Goal: Information Seeking & Learning: Learn about a topic

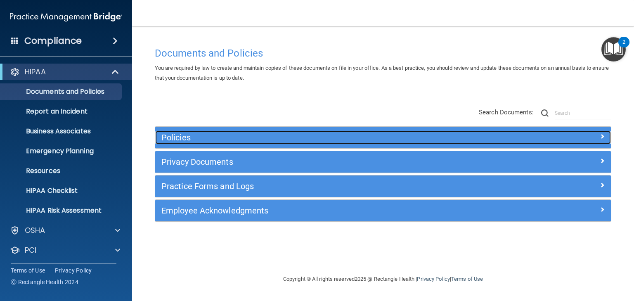
drag, startPoint x: 175, startPoint y: 139, endPoint x: 174, endPoint y: 134, distance: 5.5
click at [175, 139] on h5 "Policies" at bounding box center [326, 137] width 330 height 9
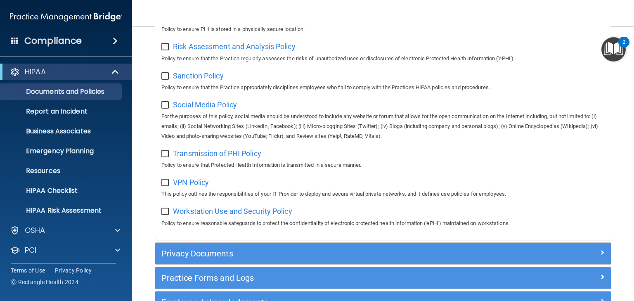
scroll to position [652, 0]
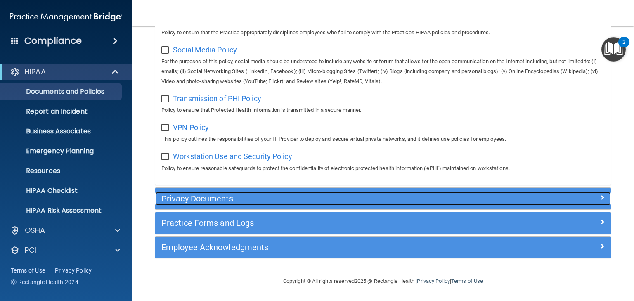
click at [200, 194] on h5 "Privacy Documents" at bounding box center [326, 198] width 330 height 9
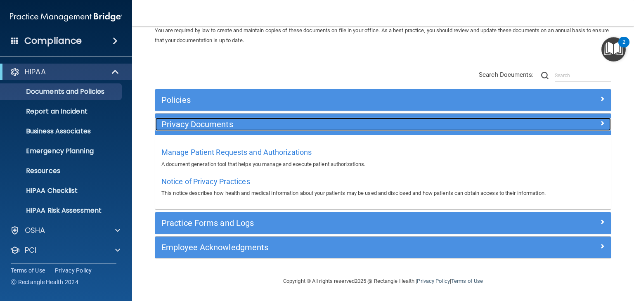
scroll to position [37, 0]
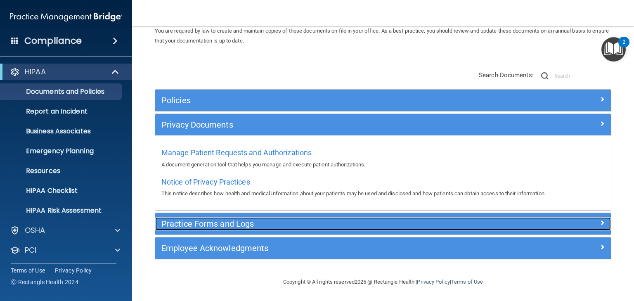
click at [197, 225] on h5 "Practice Forms and Logs" at bounding box center [326, 223] width 330 height 9
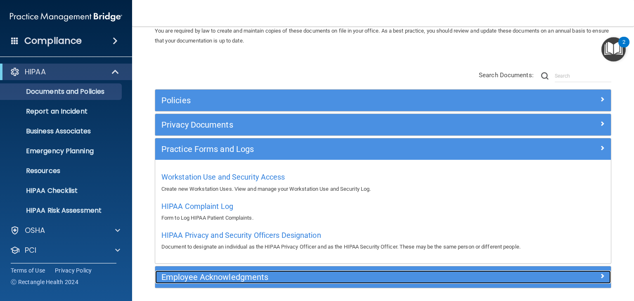
click at [187, 277] on h5 "Employee Acknowledgments" at bounding box center [326, 277] width 330 height 9
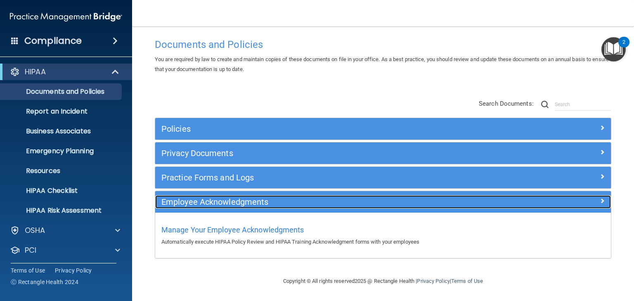
scroll to position [8, 0]
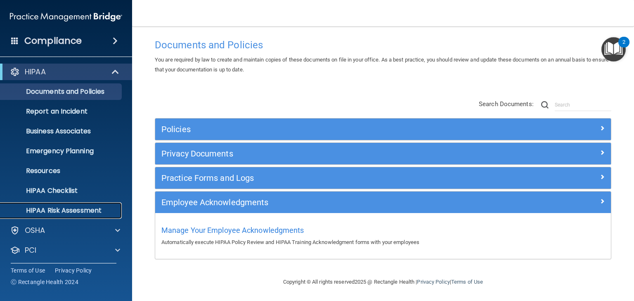
click at [71, 208] on p "HIPAA Risk Assessment" at bounding box center [61, 210] width 113 height 8
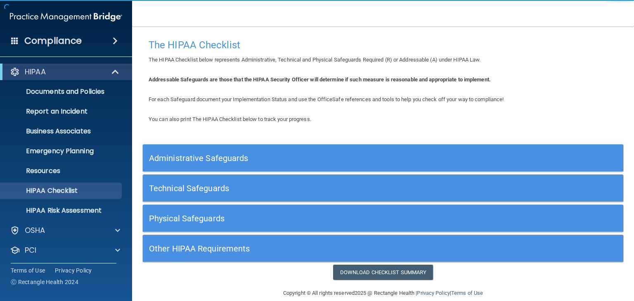
click at [206, 157] on h5 "Administrative Safeguards" at bounding box center [323, 158] width 348 height 9
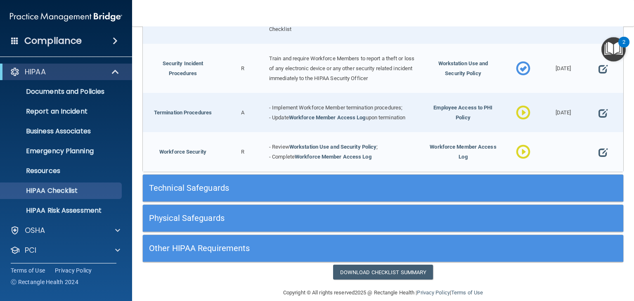
scroll to position [792, 0]
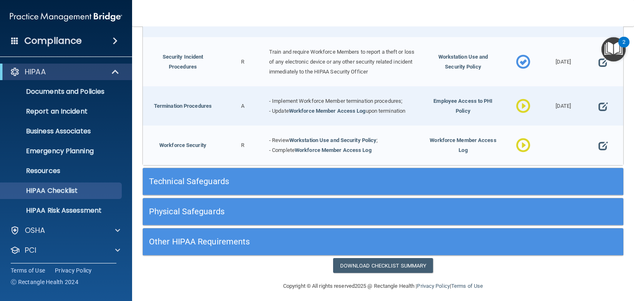
click at [202, 177] on h5 "Technical Safeguards" at bounding box center [323, 181] width 348 height 9
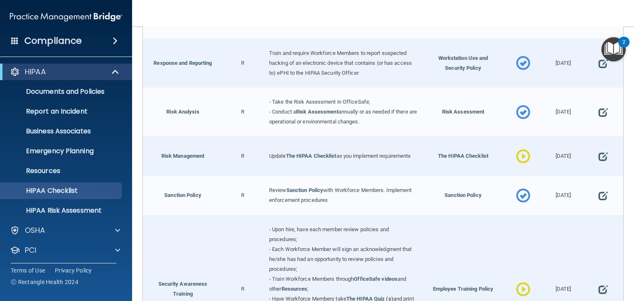
scroll to position [462, 0]
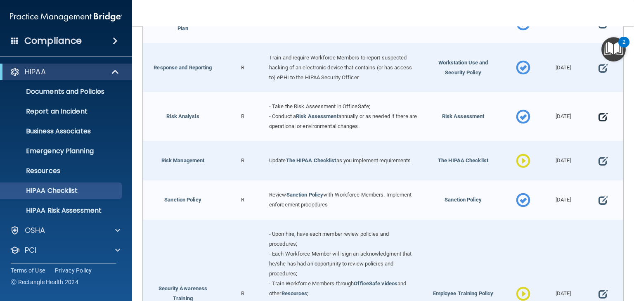
click at [600, 114] on span at bounding box center [603, 117] width 9 height 20
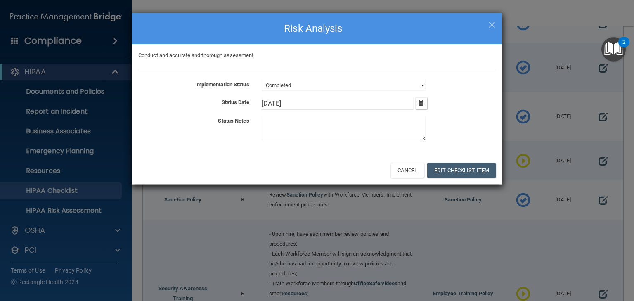
click at [349, 85] on select "Not Started In Progress Completed" at bounding box center [344, 86] width 164 height 12
click at [262, 80] on select "Not Started In Progress Completed" at bounding box center [344, 86] width 164 height 12
click at [458, 169] on button "Edit Checklist Item" at bounding box center [461, 170] width 69 height 15
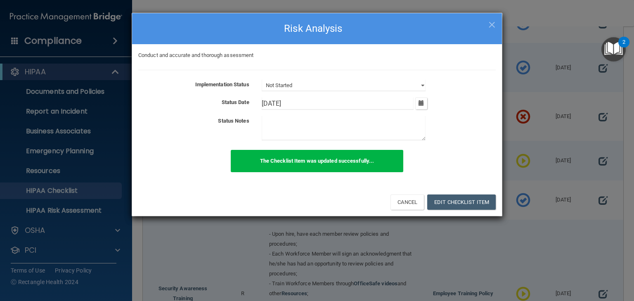
click at [491, 23] on span "×" at bounding box center [491, 23] width 7 height 17
select select "completed"
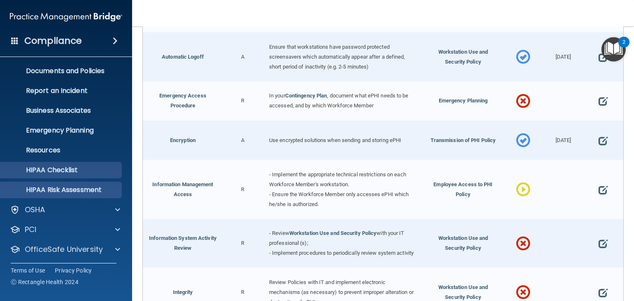
scroll to position [41, 0]
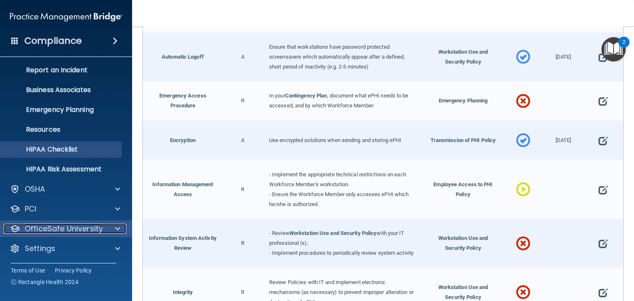
click at [72, 232] on p "OfficeSafe University" at bounding box center [64, 229] width 78 height 10
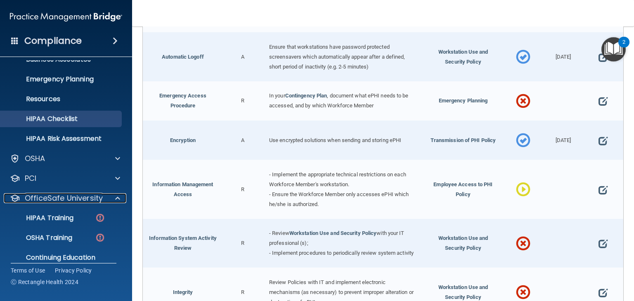
scroll to position [101, 0]
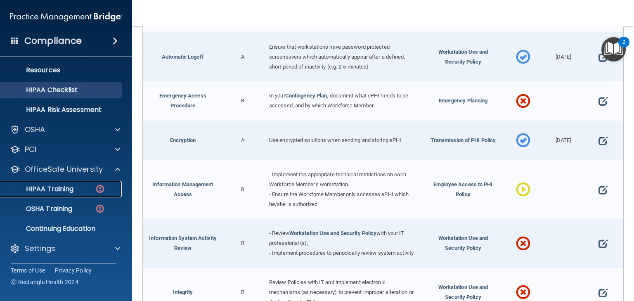
click at [62, 187] on p "HIPAA Training" at bounding box center [39, 189] width 68 height 8
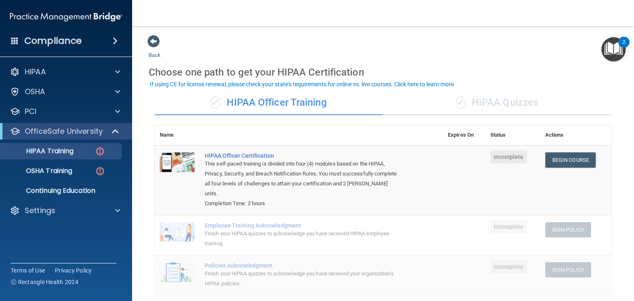
click at [502, 101] on div "✓ HIPAA Quizzes" at bounding box center [497, 102] width 228 height 25
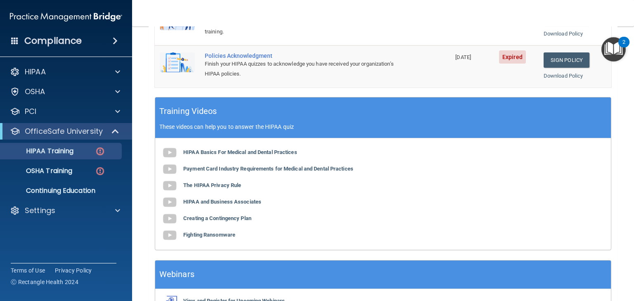
scroll to position [319, 0]
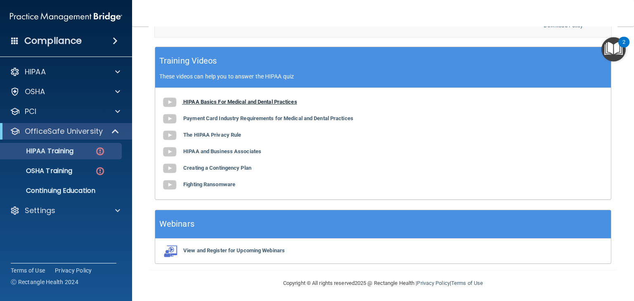
click at [213, 102] on b "HIPAA Basics For Medical and Dental Practices" at bounding box center [240, 102] width 114 height 6
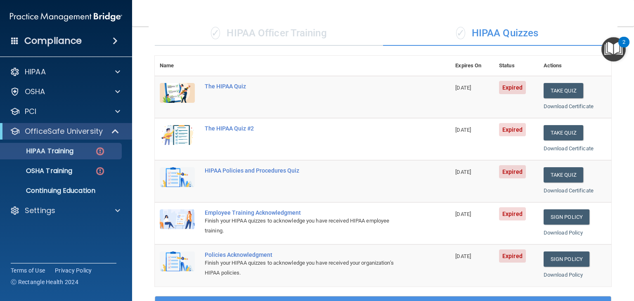
scroll to position [55, 0]
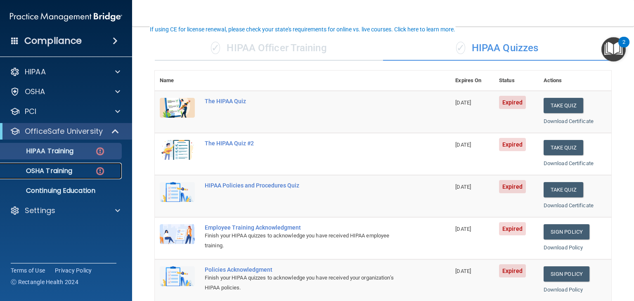
click at [43, 170] on p "OSHA Training" at bounding box center [38, 171] width 67 height 8
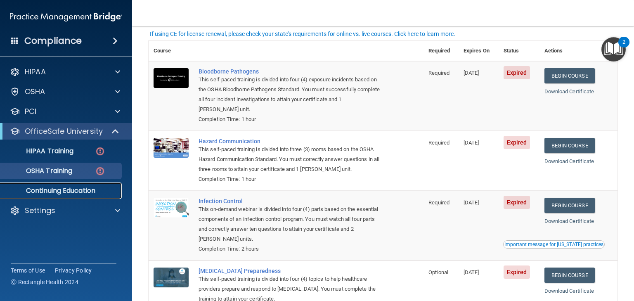
click at [51, 190] on p "Continuing Education" at bounding box center [61, 191] width 113 height 8
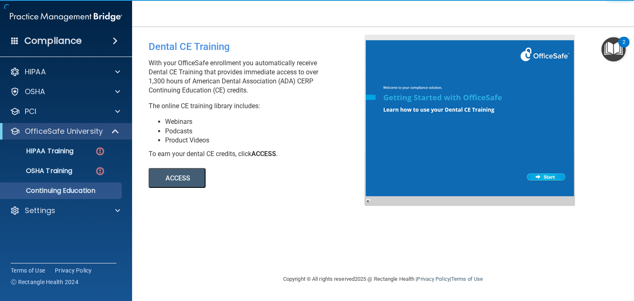
click at [181, 177] on button "ACCESS" at bounding box center [177, 178] width 57 height 20
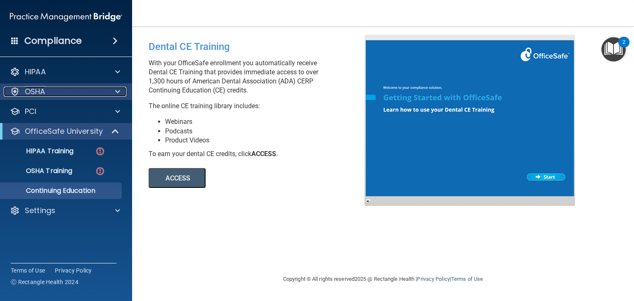
click at [33, 94] on p "OSHA" at bounding box center [35, 92] width 21 height 10
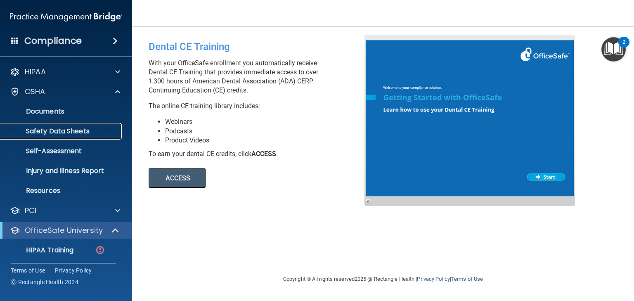
click at [53, 130] on p "Safety Data Sheets" at bounding box center [61, 131] width 113 height 8
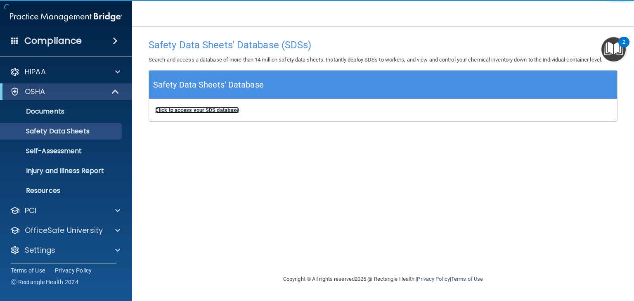
click at [212, 107] on b "Click to access your SDS database" at bounding box center [197, 110] width 84 height 6
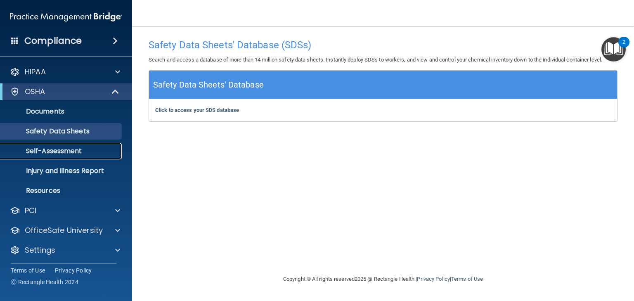
click at [48, 148] on p "Self-Assessment" at bounding box center [61, 151] width 113 height 8
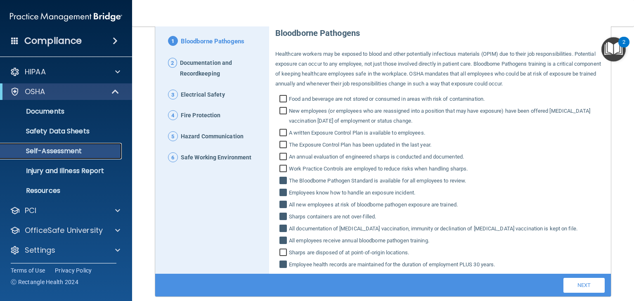
scroll to position [116, 0]
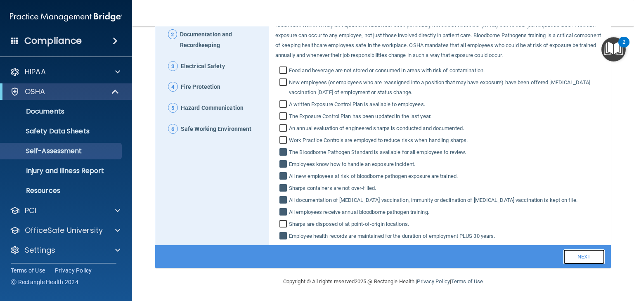
click at [578, 256] on link "Next" at bounding box center [584, 256] width 41 height 15
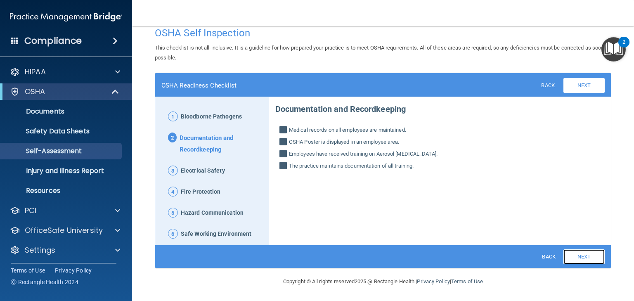
click at [578, 256] on link "Next" at bounding box center [584, 256] width 41 height 15
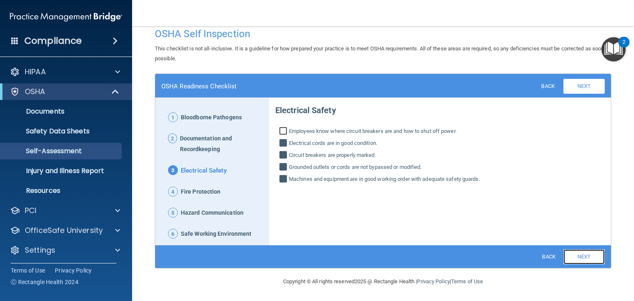
click at [578, 256] on link "Next" at bounding box center [584, 256] width 41 height 15
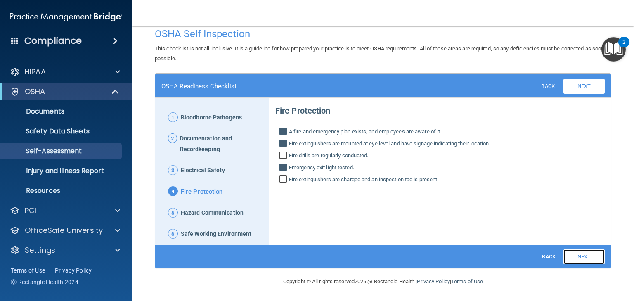
click at [578, 256] on link "Next" at bounding box center [584, 256] width 41 height 15
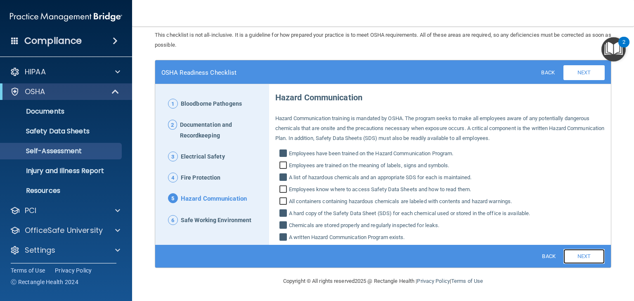
click at [578, 256] on link "Next" at bounding box center [584, 256] width 41 height 15
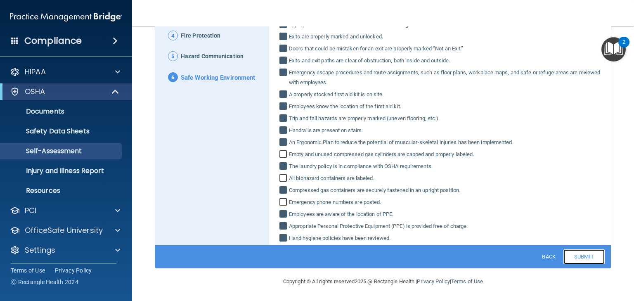
click at [578, 256] on link "Submit" at bounding box center [584, 256] width 41 height 15
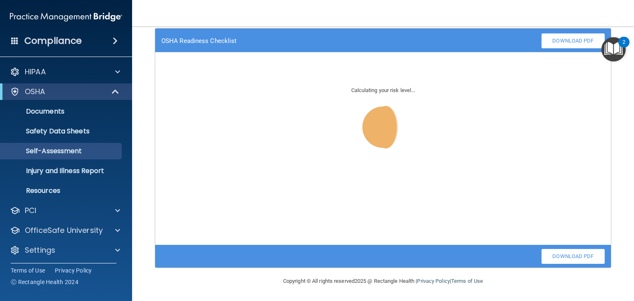
scroll to position [56, 0]
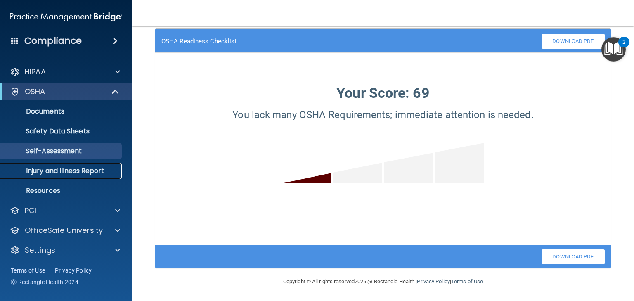
click at [76, 168] on p "Injury and Illness Report" at bounding box center [61, 171] width 113 height 8
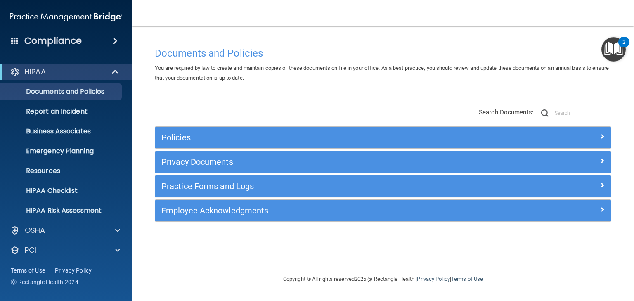
click at [115, 38] on span at bounding box center [115, 41] width 5 height 10
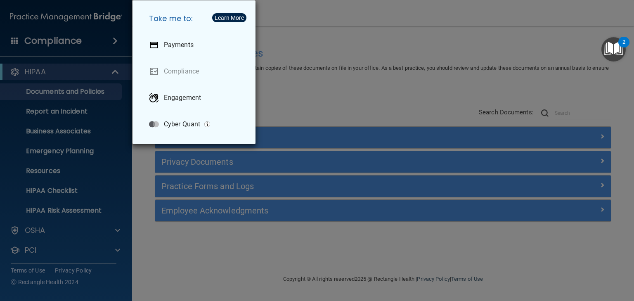
click at [57, 71] on div "Take me to: Payments Compliance Engagement Cyber Quant" at bounding box center [317, 150] width 634 height 301
